Goal: Complete application form: Complete application form

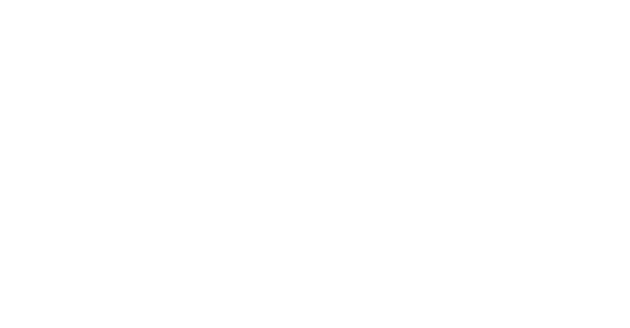
select select "FR"
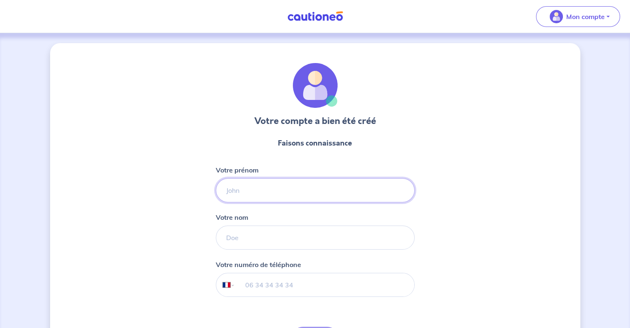
click at [318, 185] on input "Votre prénom" at bounding box center [315, 190] width 199 height 24
type input "Shamir"
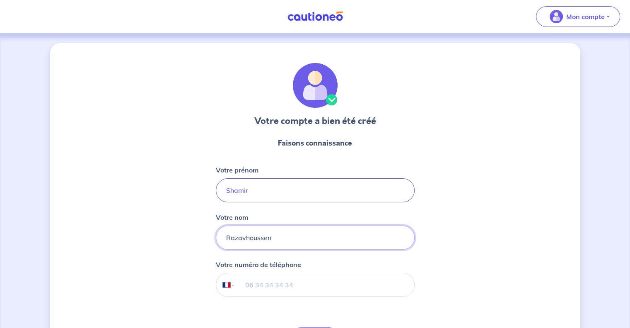
type input "Razavhoussen"
type input "06 49 08 66 79"
click at [516, 154] on div "Votre compte a bien été créé Faisons connaissance Votre prénom [PERSON_NAME] no…" at bounding box center [315, 211] width 530 height 337
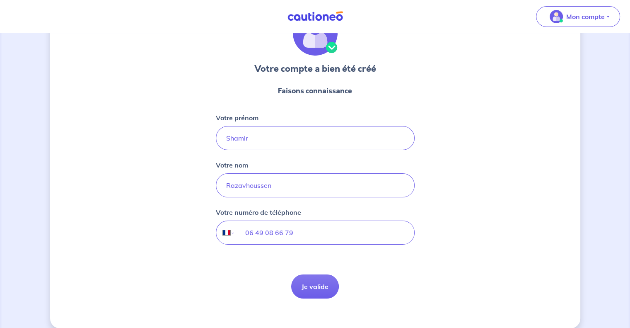
scroll to position [62, 0]
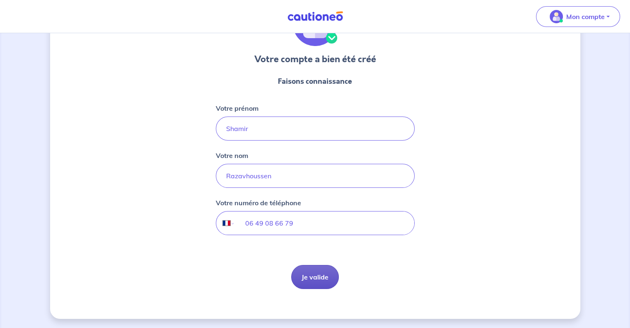
click at [318, 277] on button "Je valide" at bounding box center [315, 277] width 48 height 24
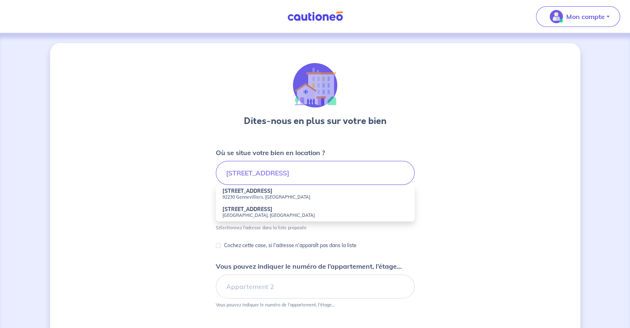
click at [250, 193] on strong "[STREET_ADDRESS]" at bounding box center [247, 191] width 50 height 6
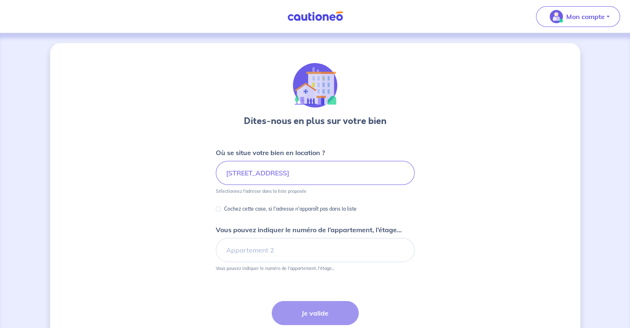
type input "[STREET_ADDRESS]"
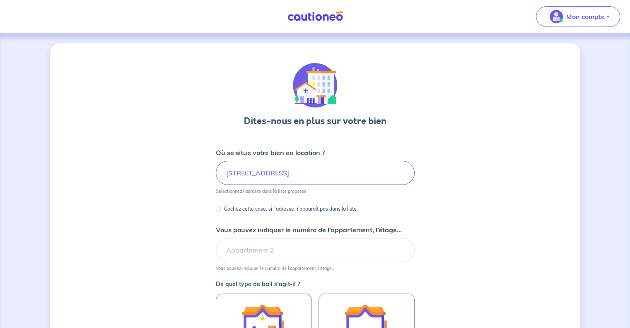
click at [146, 200] on div "Dites-nous en plus sur votre bien Où se situe votre bien en location ? [STREET_…" at bounding box center [315, 260] width 530 height 434
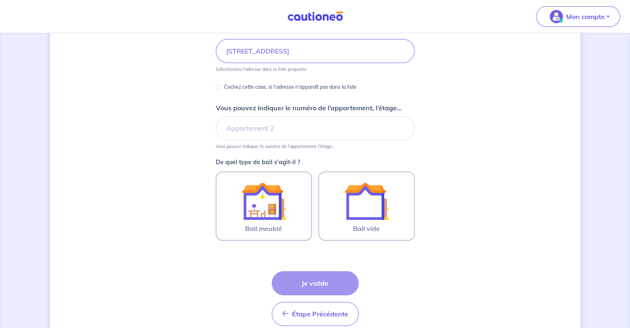
scroll to position [124, 0]
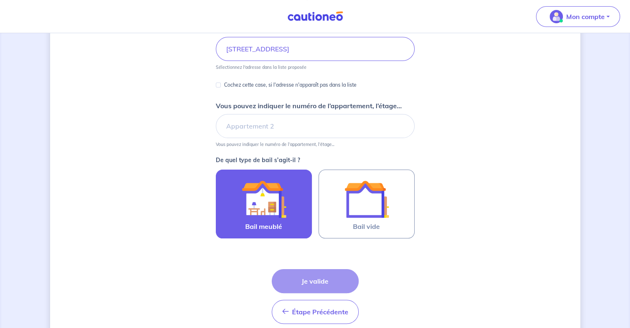
drag, startPoint x: 239, startPoint y: 224, endPoint x: 238, endPoint y: 237, distance: 12.5
click at [239, 224] on label "Bail meublé" at bounding box center [264, 203] width 96 height 69
click at [0, 0] on input "Bail meublé" at bounding box center [0, 0] width 0 height 0
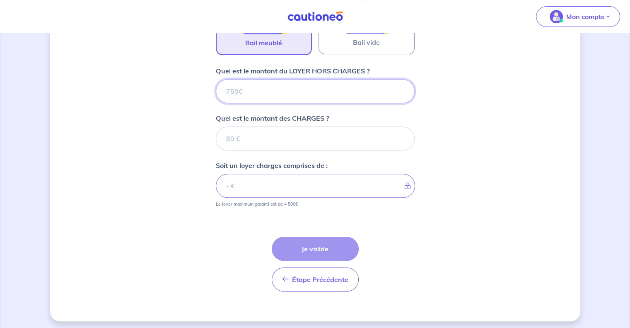
scroll to position [309, 0]
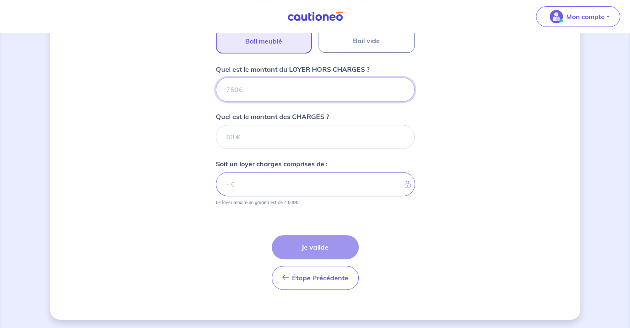
click at [285, 92] on input "Quel est le montant du LOYER HORS CHARGES ?" at bounding box center [315, 89] width 199 height 24
click at [183, 185] on div "Dites-nous en plus sur votre bien Où se situe votre bien en location ? [STREET_…" at bounding box center [315, 27] width 530 height 586
click at [293, 89] on input "Quel est le montant du LOYER HORS CHARGES ?" at bounding box center [315, 89] width 199 height 24
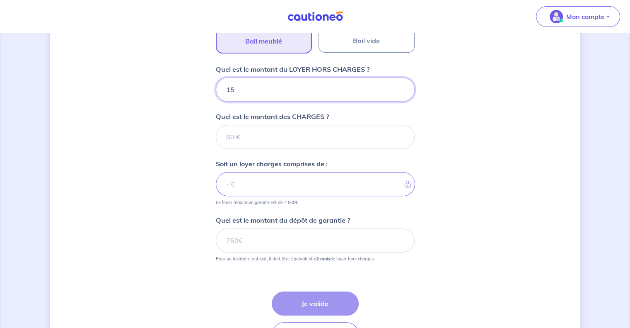
type input "155"
type input "1550"
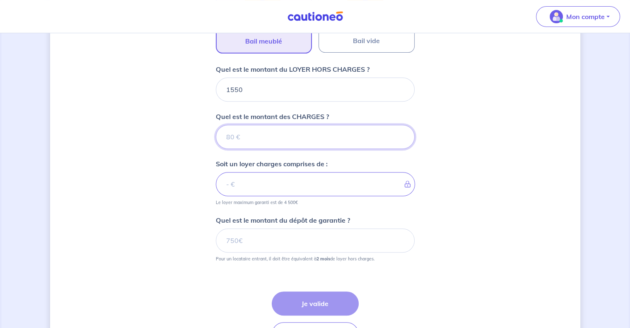
click at [272, 139] on input "Quel est le montant des CHARGES ?" at bounding box center [315, 137] width 199 height 24
type input "15"
type input "1551"
type input "150"
type input "1700"
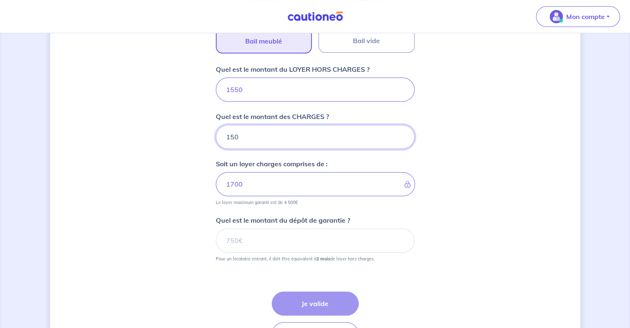
type input "150"
click at [146, 172] on div "Dites-nous en plus sur votre bien Où se situe votre bien en location ? [STREET_…" at bounding box center [315, 55] width 530 height 642
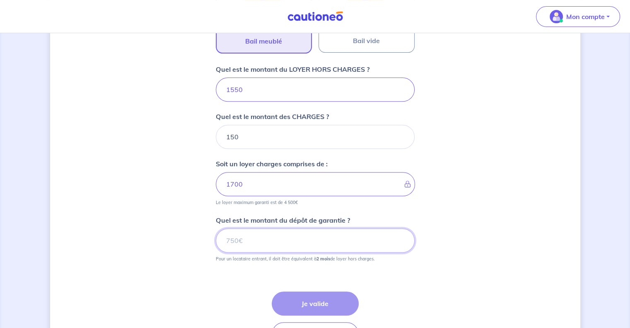
click at [264, 239] on input "Quel est le montant du dépôt de garantie ?" at bounding box center [315, 240] width 199 height 24
drag, startPoint x: 468, startPoint y: 295, endPoint x: 453, endPoint y: 292, distance: 15.6
click at [468, 295] on div "Dites-nous en plus sur votre bien Où se situe votre bien en location ? [STREET_…" at bounding box center [315, 55] width 530 height 642
click at [315, 241] on input "Quel est le montant du dépôt de garantie ?" at bounding box center [315, 240] width 199 height 24
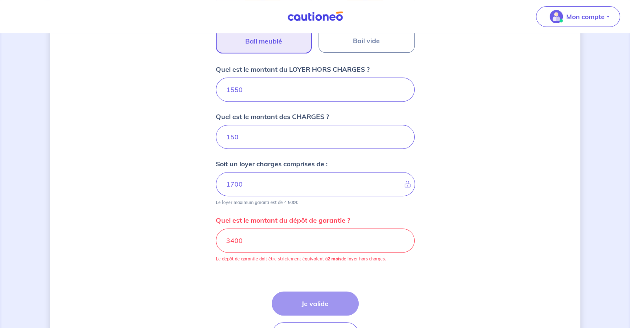
click at [189, 232] on div "Dites-nous en plus sur votre bien Où se situe votre bien en location ? [STREET_…" at bounding box center [315, 55] width 530 height 642
drag, startPoint x: 321, startPoint y: 246, endPoint x: 214, endPoint y: 238, distance: 107.6
click at [214, 238] on div "Dites-nous en plus sur votre bien Où se situe votre bien en location ? [STREET_…" at bounding box center [315, 55] width 530 height 642
click at [495, 271] on div "Dites-nous en plus sur votre bien Où se situe votre bien en location ? [STREET_…" at bounding box center [315, 55] width 530 height 642
drag, startPoint x: 307, startPoint y: 245, endPoint x: 220, endPoint y: 242, distance: 86.6
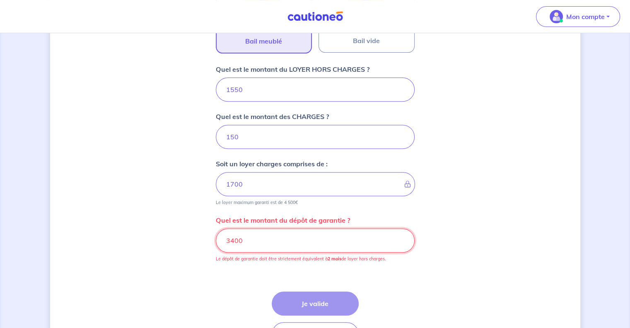
click at [220, 242] on input "3400" at bounding box center [315, 240] width 199 height 24
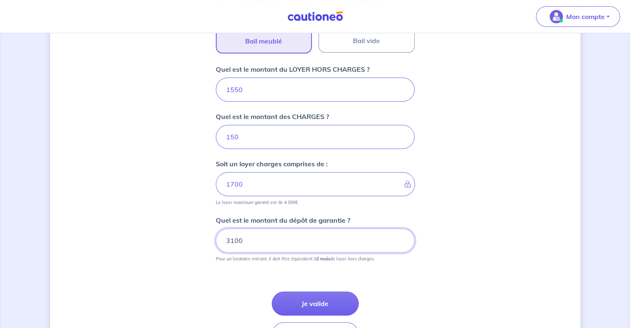
type input "3100"
click at [176, 244] on div "Dites-nous en plus sur votre bien Où se situe votre bien en location ? [STREET_…" at bounding box center [315, 55] width 530 height 642
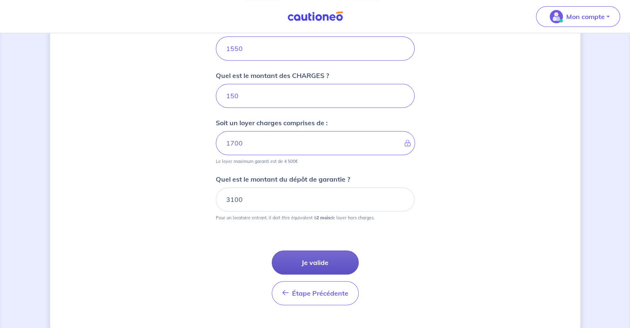
click at [292, 253] on button "Je valide" at bounding box center [315, 262] width 87 height 24
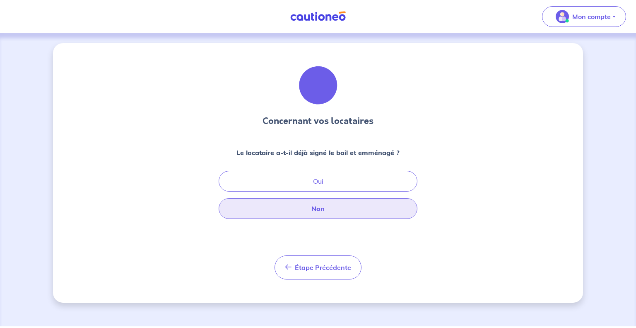
click at [311, 217] on button "Non" at bounding box center [318, 208] width 199 height 21
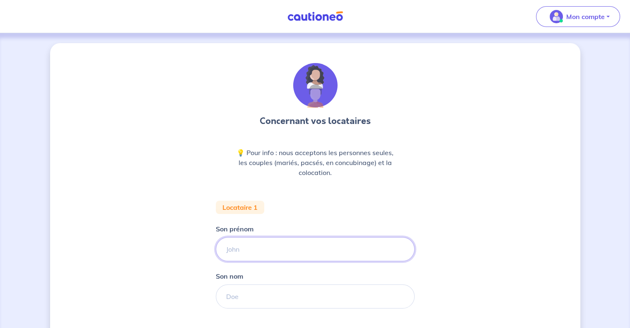
click at [247, 242] on input "Son prénom" at bounding box center [315, 249] width 199 height 24
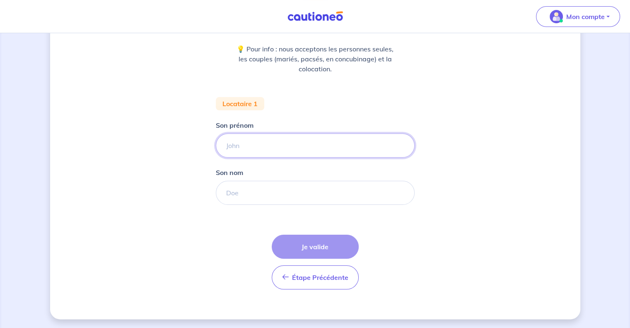
scroll to position [104, 0]
type input "[PERSON_NAME]"
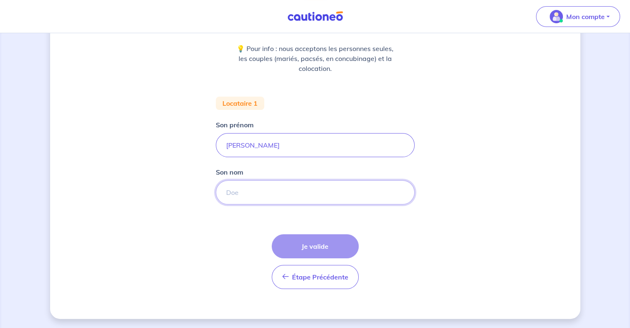
click at [255, 200] on input "Son nom" at bounding box center [315, 192] width 199 height 24
paste input "LACHHAB"
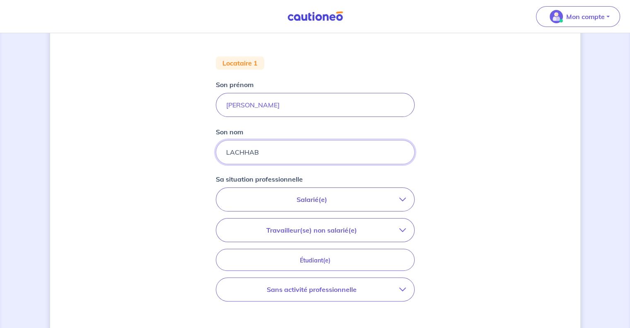
type input "LACHHAB"
click at [283, 198] on p "Salarié(e)" at bounding box center [312, 199] width 175 height 10
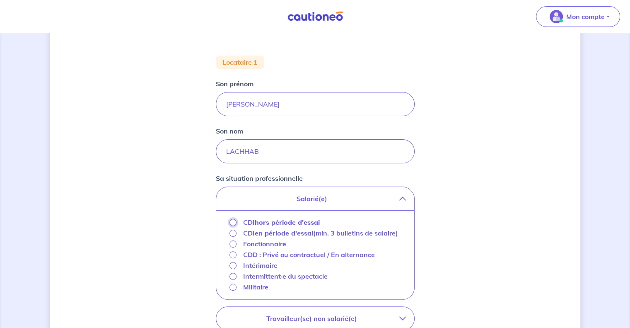
click at [233, 221] on input "CDI hors période d'essai" at bounding box center [232, 222] width 7 height 7
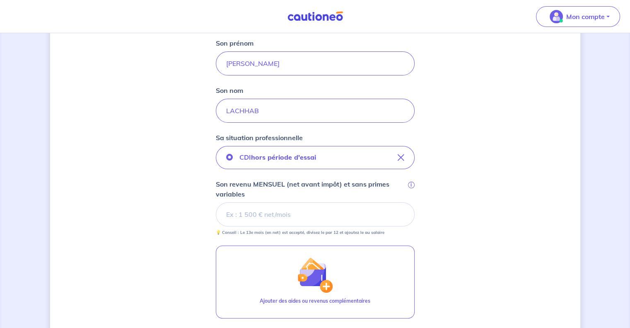
scroll to position [186, 0]
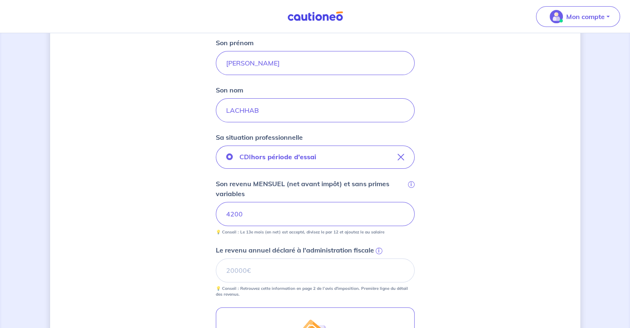
click at [169, 181] on div "Concernant vos locataires 💡 Pour info : nous acceptons les personnes seules, le…" at bounding box center [315, 180] width 530 height 647
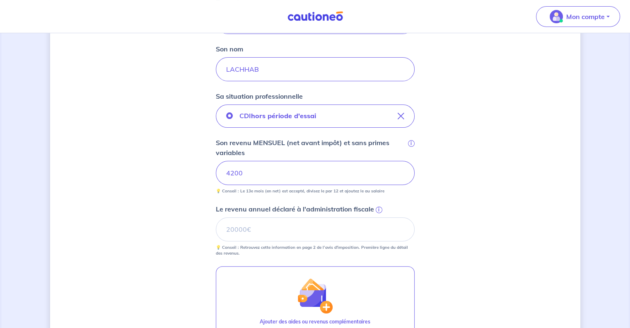
scroll to position [227, 0]
click at [245, 228] on input "Le revenu annuel déclaré à l'administration fiscale i" at bounding box center [315, 229] width 199 height 24
paste input "53542"
type input "53542"
click at [157, 228] on div "Concernant vos locataires 💡 Pour info : nous acceptons les personnes seules, le…" at bounding box center [315, 139] width 530 height 647
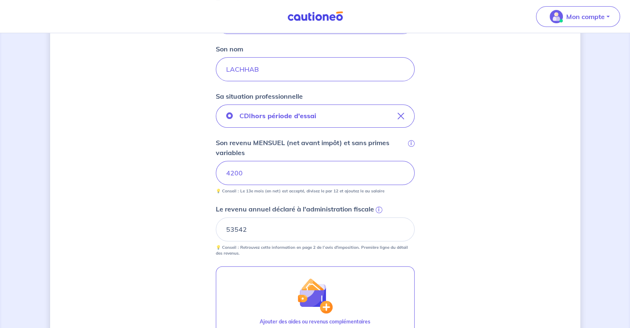
click at [166, 180] on div "Concernant vos locataires 💡 Pour info : nous acceptons les personnes seules, le…" at bounding box center [315, 139] width 530 height 647
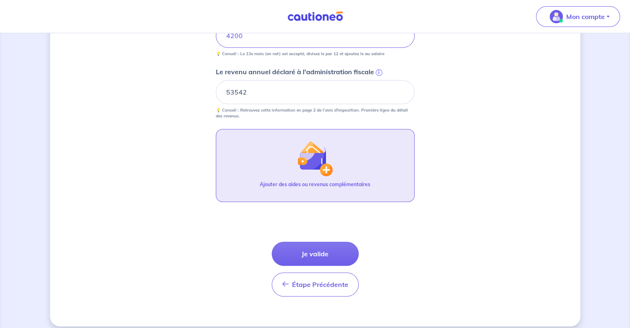
scroll to position [371, 0]
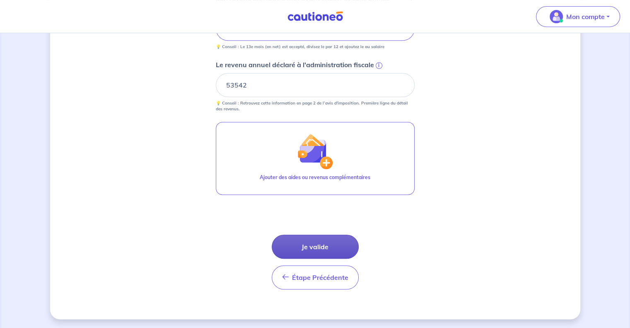
click at [304, 251] on button "Je valide" at bounding box center [315, 246] width 87 height 24
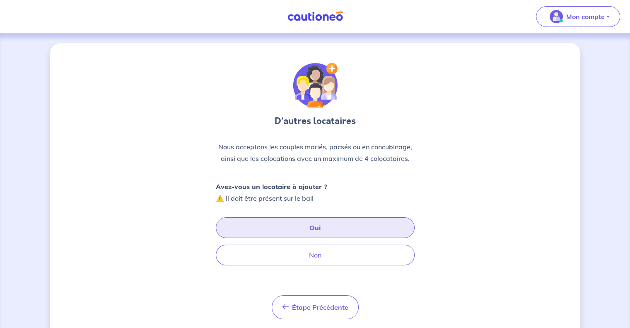
click at [269, 225] on button "Oui" at bounding box center [315, 227] width 199 height 21
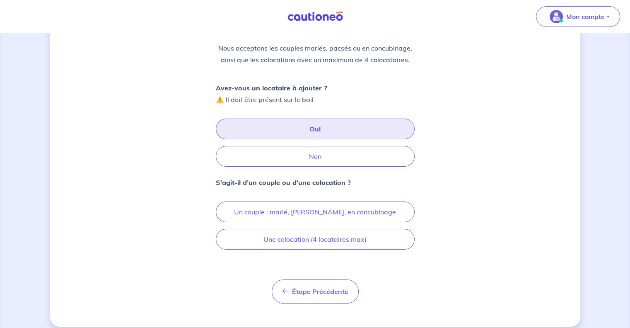
scroll to position [106, 0]
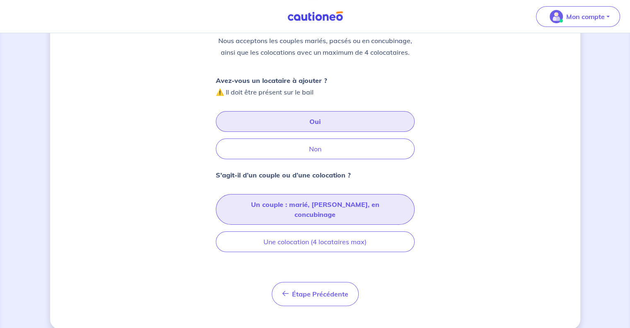
click at [242, 202] on button "Un couple : marié, [PERSON_NAME], en concubinage" at bounding box center [315, 209] width 199 height 31
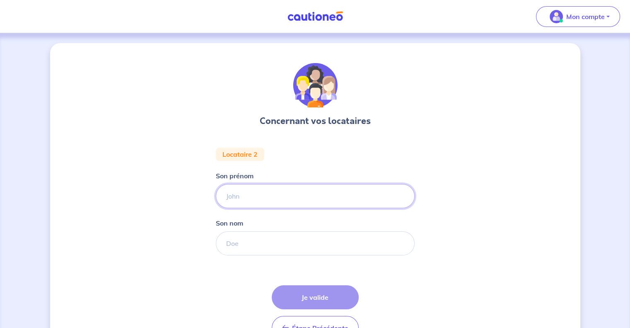
click at [266, 203] on input "Son prénom" at bounding box center [315, 196] width 199 height 24
paste input "Camila"
type input "Camila"
click at [246, 241] on input "Son nom" at bounding box center [315, 243] width 199 height 24
paste input "[PERSON_NAME]"
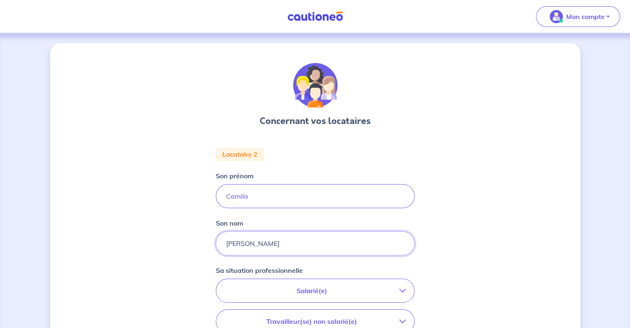
type input "[PERSON_NAME]"
click at [133, 207] on div "Concernant vos locataires Locataire 2 Son prénom [PERSON_NAME] nom [PERSON_NAME…" at bounding box center [315, 278] width 530 height 470
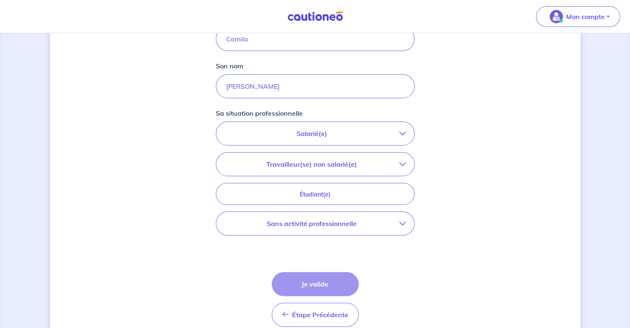
click at [404, 169] on button "Travailleur(se) non salarié(e)" at bounding box center [315, 163] width 198 height 23
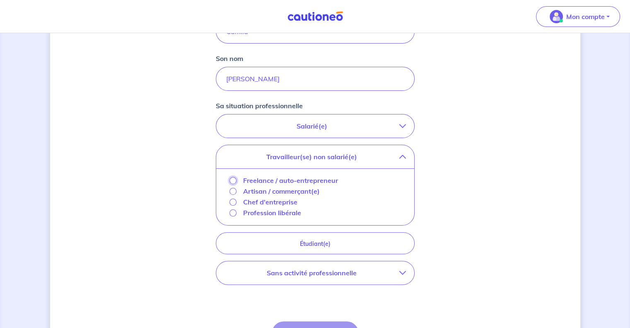
scroll to position [165, 0]
click at [233, 181] on input "Freelance / auto-entrepreneur" at bounding box center [232, 179] width 7 height 7
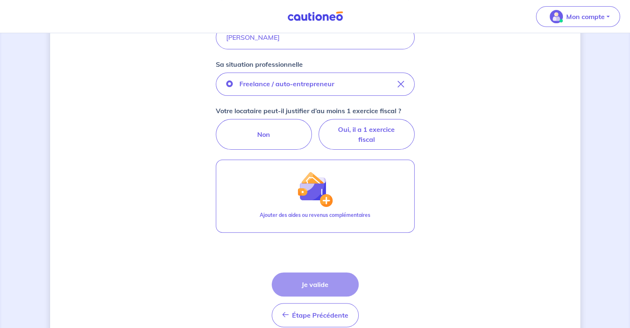
scroll to position [206, 0]
click at [246, 137] on label "Non" at bounding box center [264, 133] width 96 height 31
click at [312, 124] on input "Non" at bounding box center [314, 120] width 5 height 5
radio input "true"
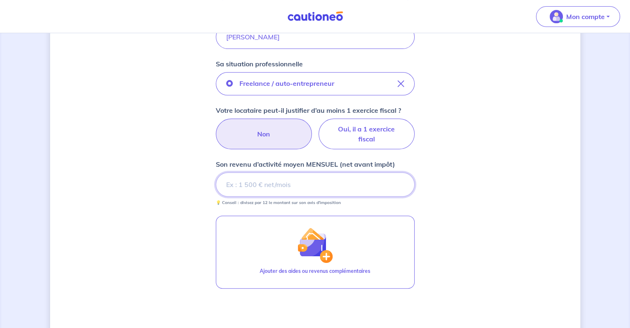
click at [250, 183] on input "Son revenu d’activité moyen MENSUEL (net avant impôt)" at bounding box center [315, 184] width 199 height 24
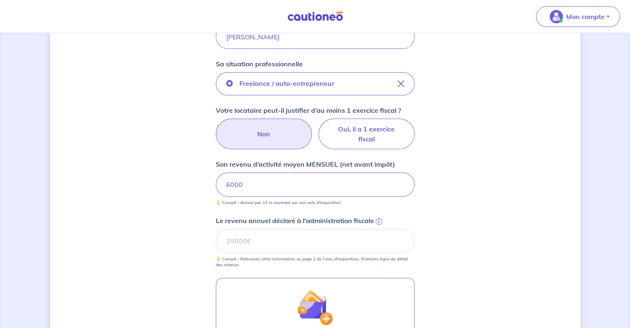
click at [506, 226] on div "Concernant vos locataires Locataire 2 Son prénom [PERSON_NAME] nom [PERSON_NAME…" at bounding box center [315, 156] width 530 height 638
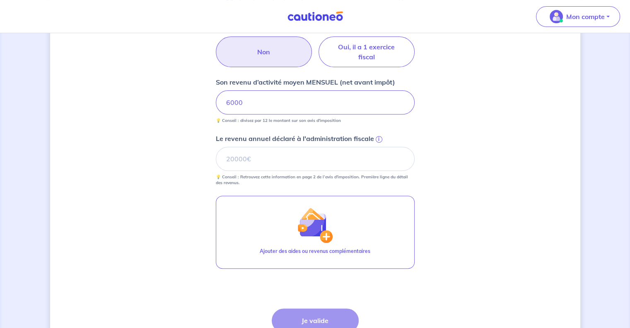
scroll to position [289, 0]
click at [307, 157] on input "Le revenu annuel déclaré à l'administration fiscale i" at bounding box center [315, 158] width 199 height 24
drag, startPoint x: 451, startPoint y: 132, endPoint x: 442, endPoint y: 135, distance: 10.2
click at [451, 132] on div "Concernant vos locataires Locataire 2 Son prénom [PERSON_NAME] nom [PERSON_NAME…" at bounding box center [315, 73] width 530 height 638
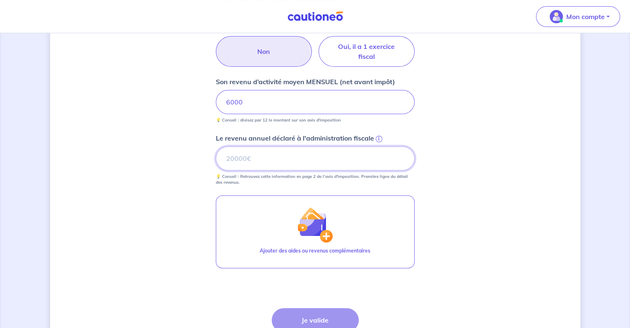
click at [262, 157] on input "Le revenu annuel déclaré à l'administration fiscale i" at bounding box center [315, 158] width 199 height 24
type input "0"
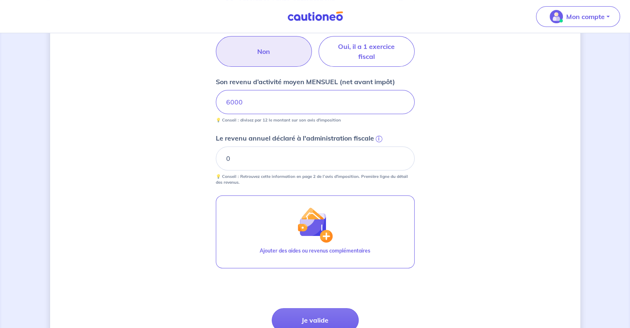
click at [508, 136] on div "Concernant vos locataires Locataire 2 Son prénom [PERSON_NAME] nom [PERSON_NAME…" at bounding box center [315, 73] width 530 height 638
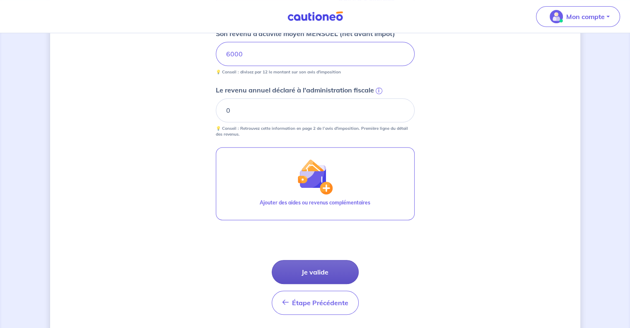
scroll to position [362, 0]
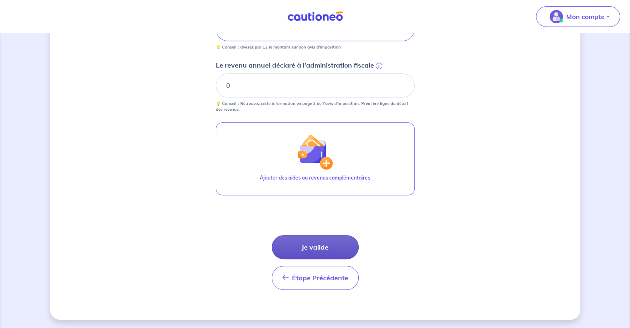
click at [326, 237] on button "Je valide" at bounding box center [315, 247] width 87 height 24
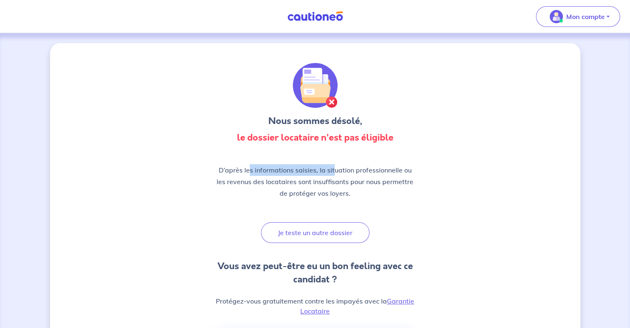
drag, startPoint x: 249, startPoint y: 169, endPoint x: 334, endPoint y: 169, distance: 84.9
click at [334, 169] on p "D’après les informations saisies, la situation professionnelle ou les revenus d…" at bounding box center [315, 181] width 199 height 35
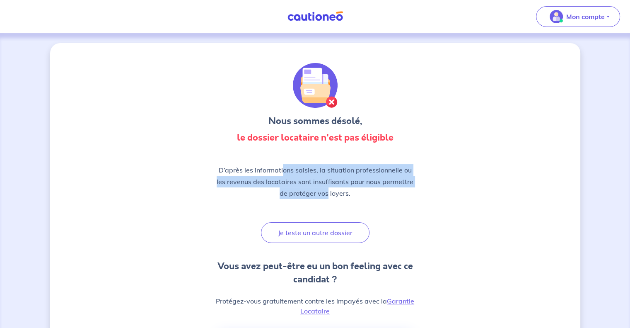
drag, startPoint x: 324, startPoint y: 188, endPoint x: 282, endPoint y: 169, distance: 46.7
click at [282, 169] on p "D’après les informations saisies, la situation professionnelle ou les revenus d…" at bounding box center [315, 181] width 199 height 35
drag, startPoint x: 274, startPoint y: 185, endPoint x: 280, endPoint y: 186, distance: 6.3
click at [274, 185] on p "D’après les informations saisies, la situation professionnelle ou les revenus d…" at bounding box center [315, 181] width 199 height 35
click at [328, 186] on p "D’après les informations saisies, la situation professionnelle ou les revenus d…" at bounding box center [315, 181] width 199 height 35
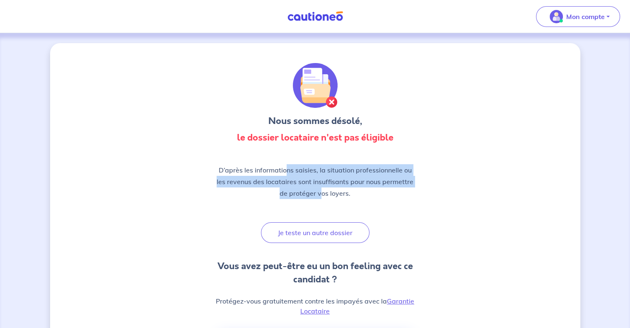
drag, startPoint x: 322, startPoint y: 193, endPoint x: 285, endPoint y: 172, distance: 42.1
click at [285, 172] on p "D’après les informations saisies, la situation professionnelle ou les revenus d…" at bounding box center [315, 181] width 199 height 35
click at [278, 183] on p "D’après les informations saisies, la situation professionnelle ou les revenus d…" at bounding box center [315, 181] width 199 height 35
drag, startPoint x: 360, startPoint y: 196, endPoint x: 211, endPoint y: 162, distance: 152.9
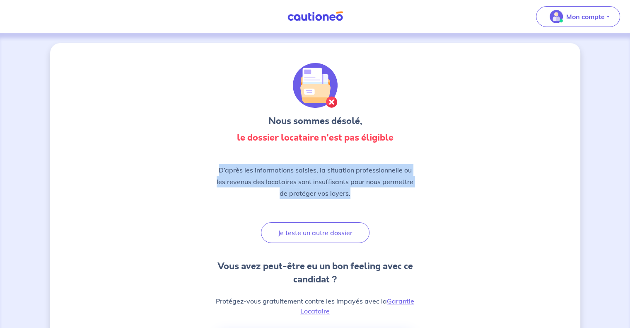
click at [256, 202] on div "D’après les informations saisies, la situation professionnelle ou les revenus d…" at bounding box center [315, 184] width 199 height 41
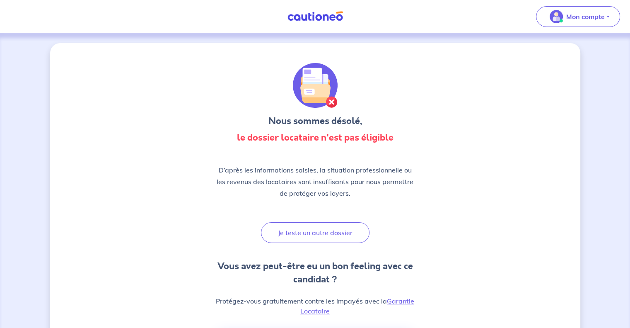
click at [322, 168] on p "D’après les informations saisies, la situation professionnelle ou les revenus d…" at bounding box center [315, 181] width 199 height 35
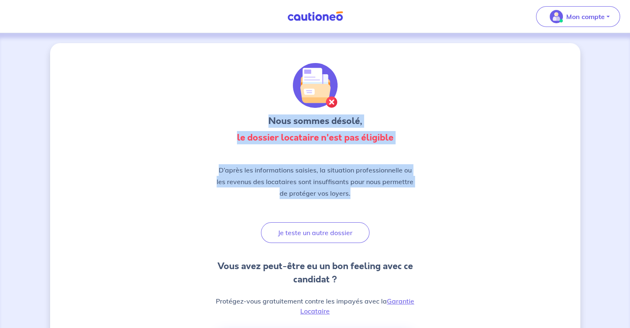
drag, startPoint x: 266, startPoint y: 118, endPoint x: 392, endPoint y: 196, distance: 148.1
click at [369, 201] on div "D’après les informations saisies, la situation professionnelle ou les revenus d…" at bounding box center [315, 184] width 199 height 41
drag, startPoint x: 350, startPoint y: 193, endPoint x: 257, endPoint y: 120, distance: 118.4
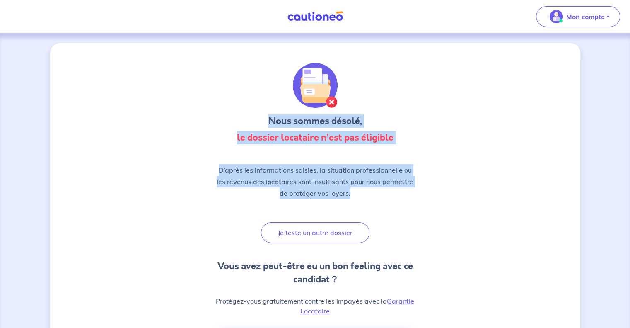
click at [248, 147] on div "Nous sommes désolé, le dossier locataire n'est pas éligible" at bounding box center [315, 105] width 199 height 84
drag, startPoint x: 262, startPoint y: 118, endPoint x: 389, endPoint y: 190, distance: 146.0
click at [374, 195] on p "D’après les informations saisies, la situation professionnelle ou les revenus d…" at bounding box center [315, 181] width 199 height 35
drag, startPoint x: 360, startPoint y: 194, endPoint x: 312, endPoint y: 162, distance: 57.7
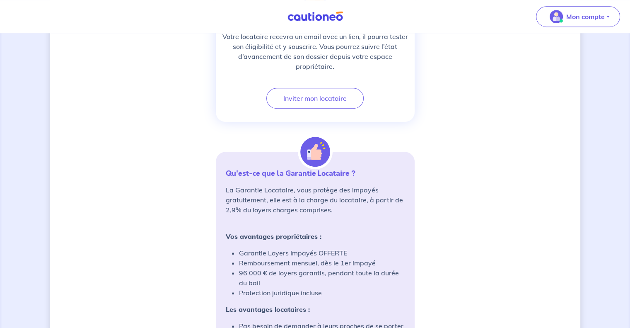
scroll to position [512, 0]
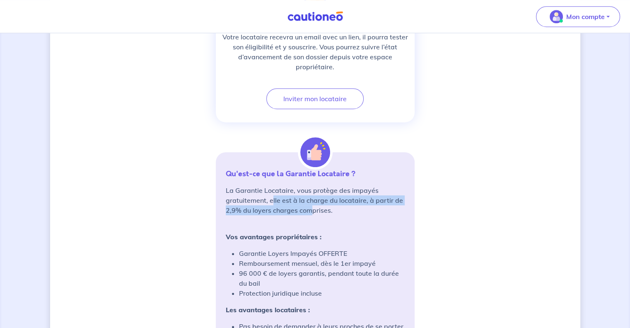
drag, startPoint x: 310, startPoint y: 207, endPoint x: 272, endPoint y: 198, distance: 39.1
click at [272, 198] on p "La Garantie Locataire, vous protège des impayés gratuitement, elle est à la cha…" at bounding box center [315, 200] width 179 height 30
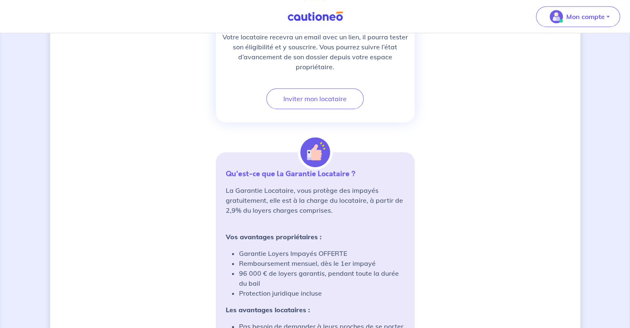
click at [292, 220] on div "La Garantie Locataire, vous protège des impayés gratuitement, elle est à la cha…" at bounding box center [315, 311] width 179 height 252
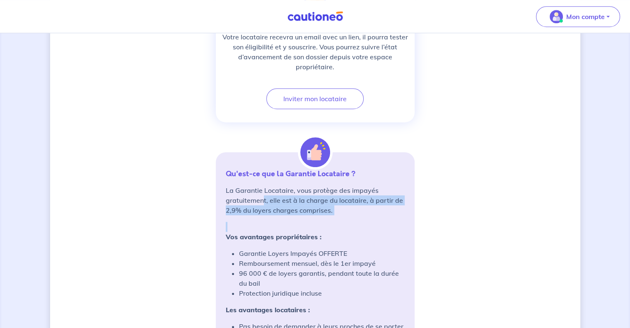
drag, startPoint x: 329, startPoint y: 212, endPoint x: 264, endPoint y: 197, distance: 67.1
click at [264, 197] on div "La Garantie Locataire, vous protège des impayés gratuitement, elle est à la cha…" at bounding box center [315, 311] width 179 height 252
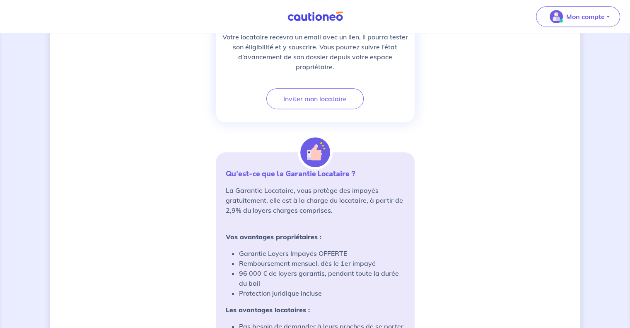
click at [288, 234] on strong "Vos avantages propriétaires :" at bounding box center [274, 236] width 96 height 8
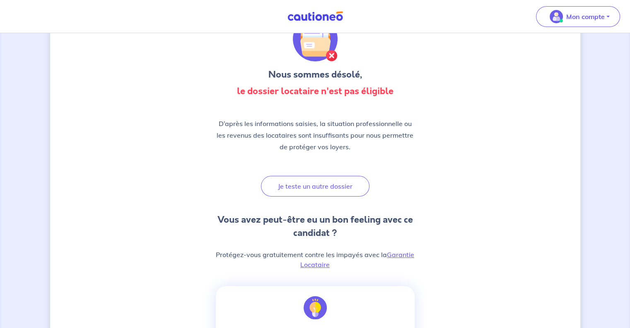
scroll to position [0, 0]
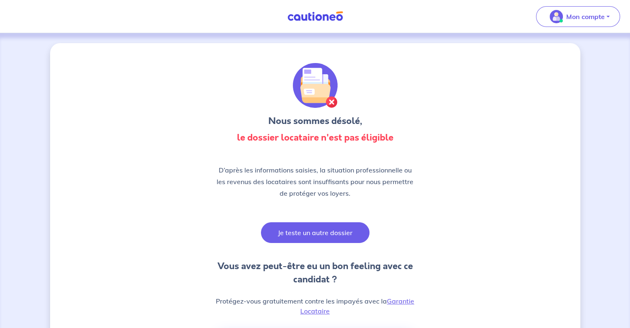
click at [296, 230] on button "Je teste un autre dossier" at bounding box center [315, 232] width 109 height 21
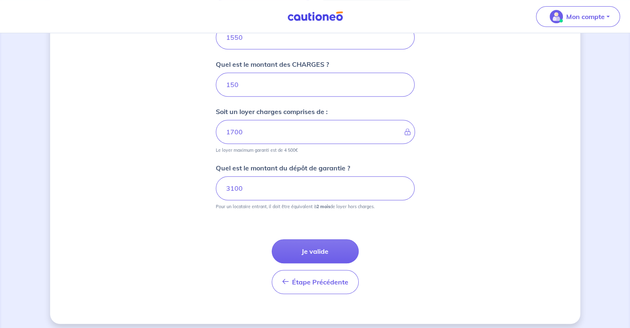
scroll to position [366, 0]
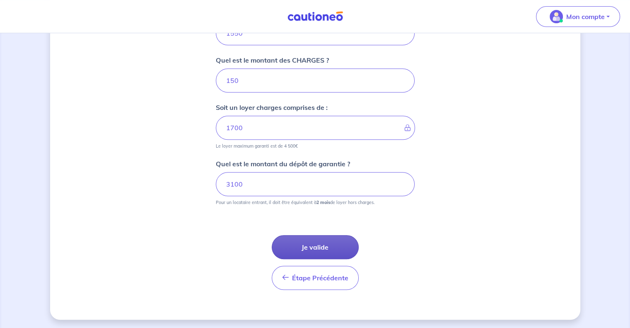
click at [304, 241] on button "Je valide" at bounding box center [315, 247] width 87 height 24
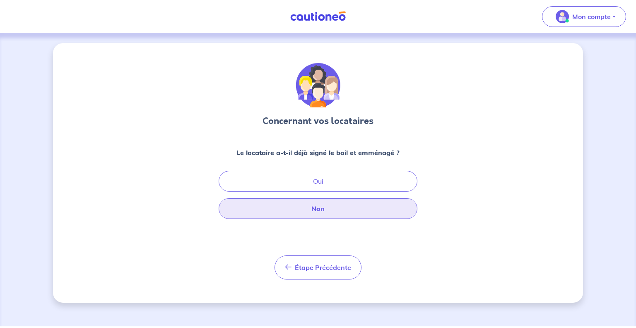
click at [253, 205] on button "Non" at bounding box center [318, 208] width 199 height 21
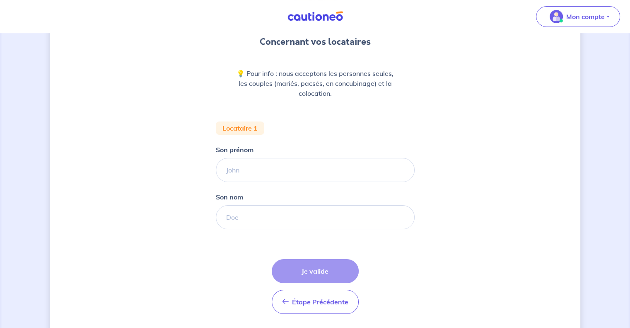
scroll to position [104, 0]
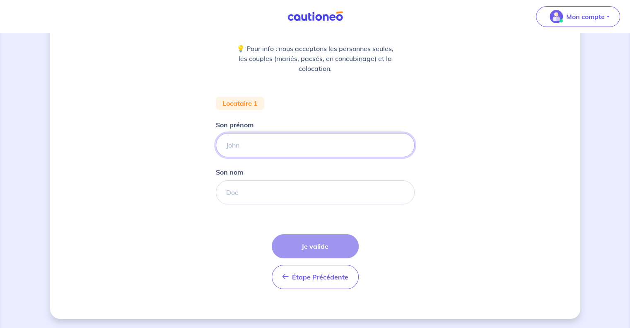
click at [269, 147] on input "Son prénom" at bounding box center [315, 145] width 199 height 24
type input "[PERSON_NAME]"
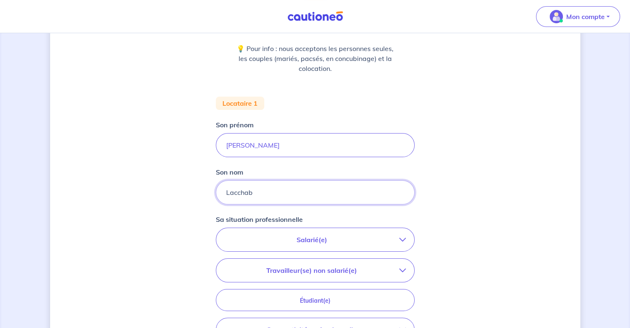
type input "Lacchab"
click at [148, 162] on div "Concernant vos locataires 💡 Pour info : nous acceptons les personnes seules, le…" at bounding box center [315, 200] width 530 height 523
click at [248, 228] on button "Salarié(e)" at bounding box center [315, 239] width 198 height 23
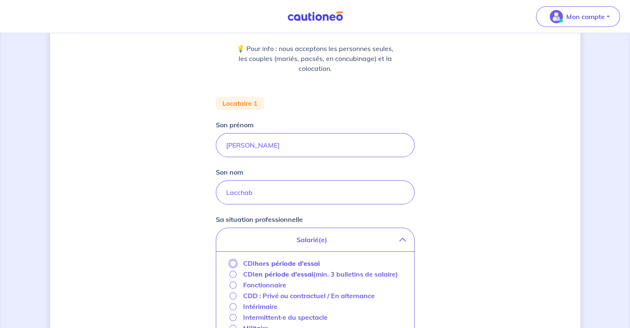
click at [231, 264] on input "CDI hors période d'essai" at bounding box center [232, 263] width 7 height 7
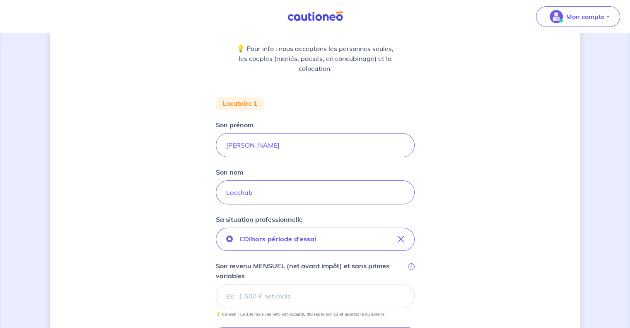
click at [177, 270] on div "Concernant vos locataires 💡 Pour info : nous acceptons les personnes seules, le…" at bounding box center [315, 231] width 530 height 585
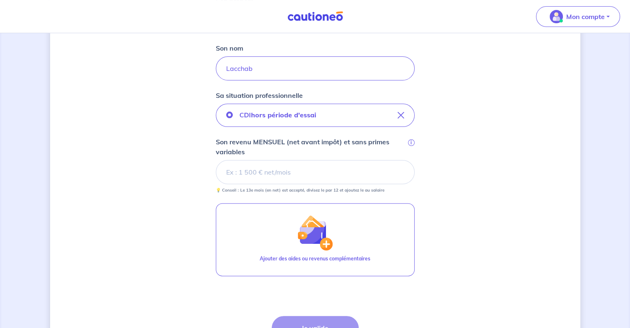
scroll to position [228, 0]
click at [296, 163] on input "Son revenu MENSUEL (net avant impôt) et sans primes variables i" at bounding box center [315, 171] width 199 height 24
click at [263, 176] on input "Son revenu MENSUEL (net avant impôt) et sans primes variables i" at bounding box center [315, 171] width 199 height 24
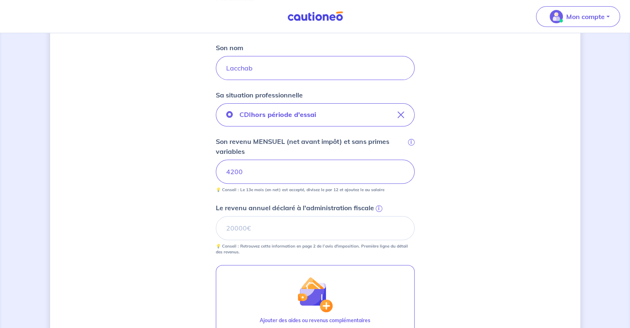
click at [167, 162] on div "Concernant vos locataires 💡 Pour info : nous acceptons les personnes seules, le…" at bounding box center [315, 138] width 530 height 647
drag, startPoint x: 293, startPoint y: 231, endPoint x: 285, endPoint y: 233, distance: 9.0
click at [293, 231] on input "Le revenu annuel déclaré à l'administration fiscale i" at bounding box center [315, 228] width 199 height 24
paste input "53542"
type input "53542"
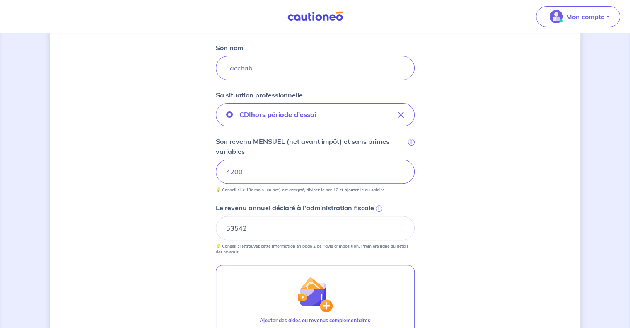
click at [147, 238] on div "Concernant vos locataires 💡 Pour info : nous acceptons les personnes seules, le…" at bounding box center [315, 138] width 530 height 647
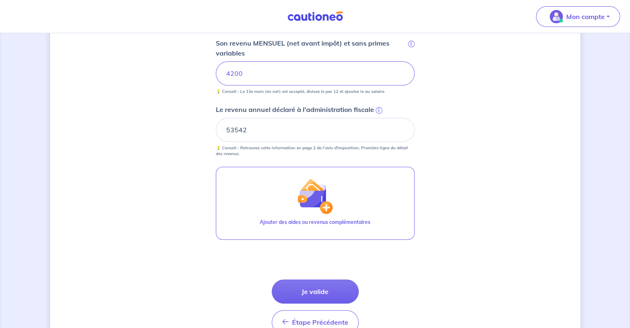
scroll to position [371, 0]
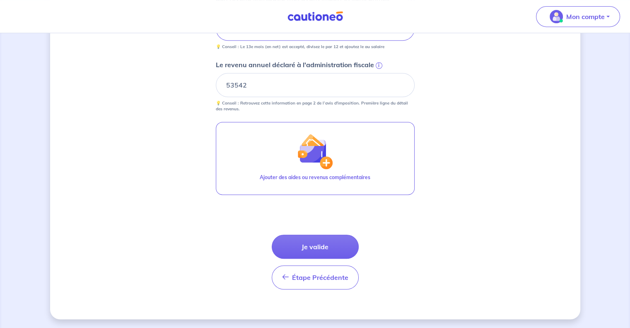
click at [319, 243] on button "Je valide" at bounding box center [315, 246] width 87 height 24
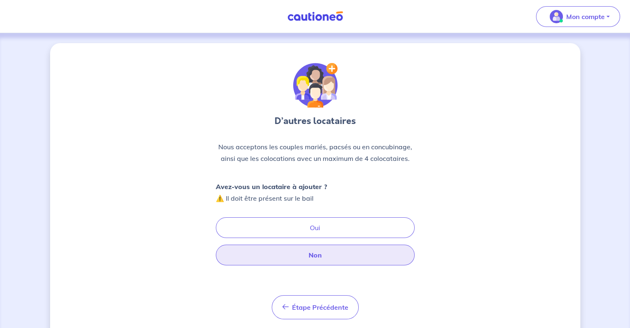
click at [287, 262] on button "Non" at bounding box center [315, 254] width 199 height 21
